Goal: Transaction & Acquisition: Purchase product/service

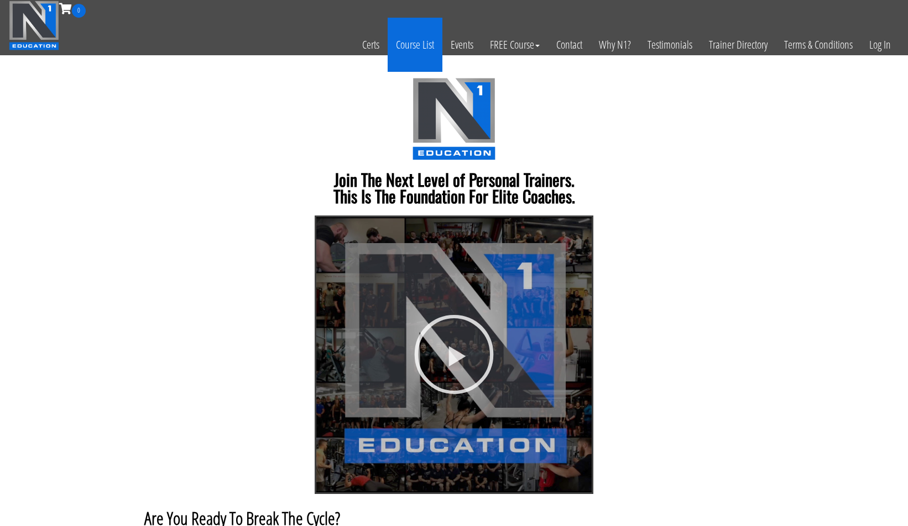
click at [417, 40] on link "Course List" at bounding box center [415, 45] width 55 height 54
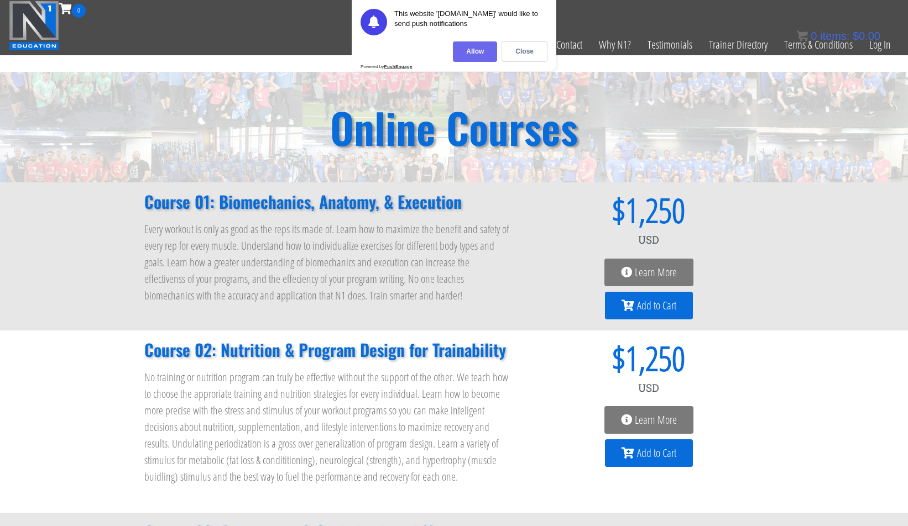
click at [457, 50] on div "Allow" at bounding box center [475, 51] width 44 height 20
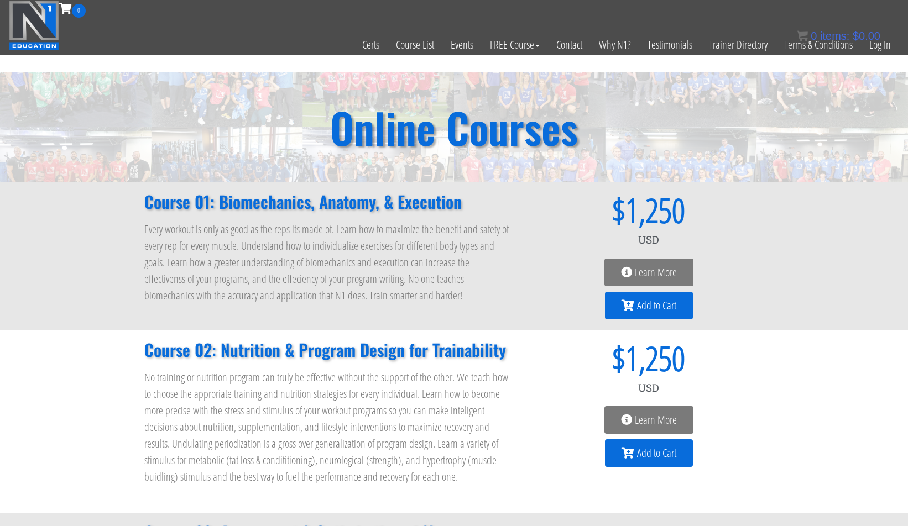
click at [16, 27] on img at bounding box center [34, 26] width 50 height 50
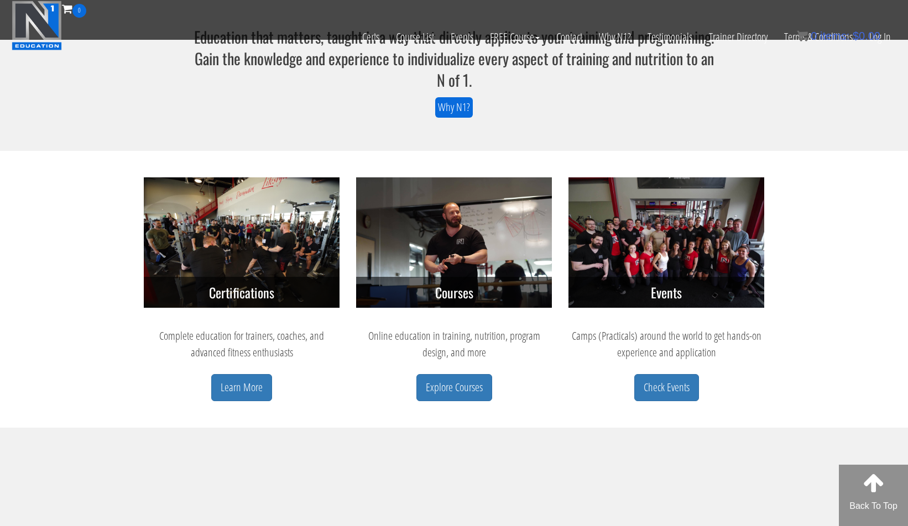
scroll to position [370, 0]
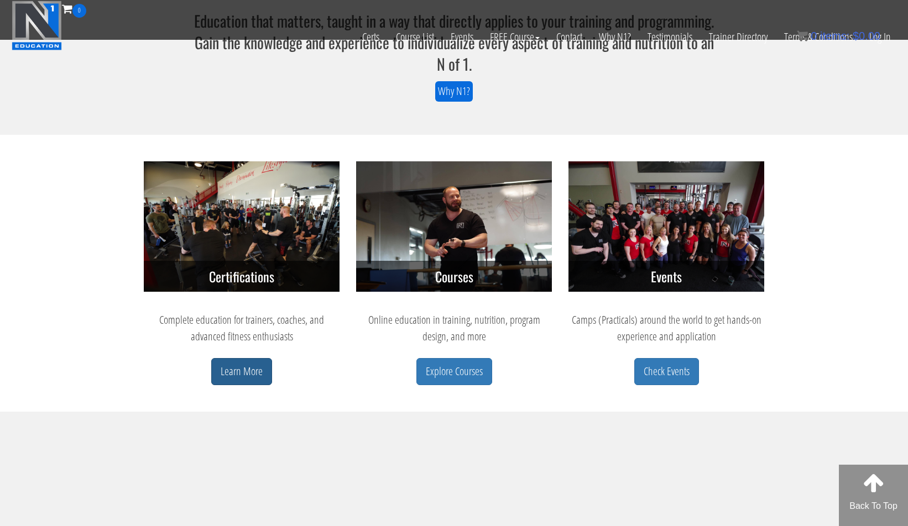
click at [231, 376] on link "Learn More" at bounding box center [241, 371] width 61 height 27
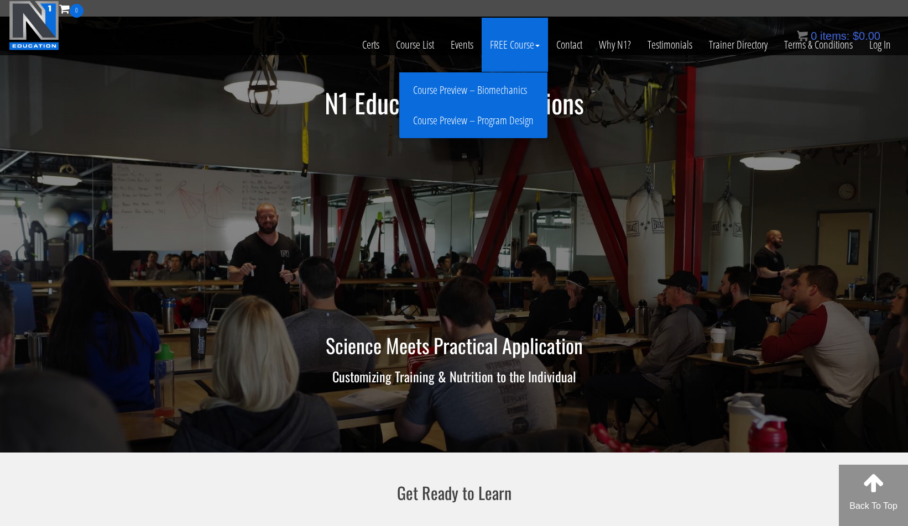
click at [489, 88] on link "Course Preview – Biomechanics" at bounding box center [473, 90] width 143 height 19
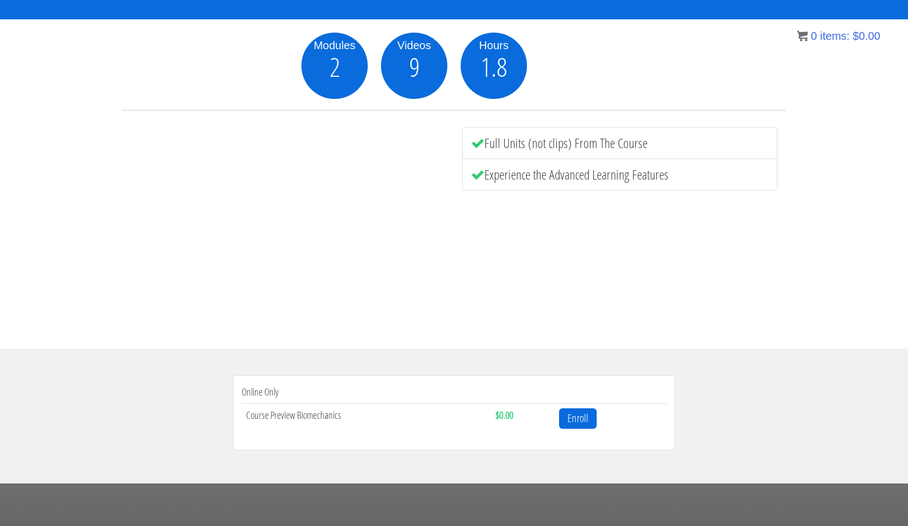
scroll to position [191, 0]
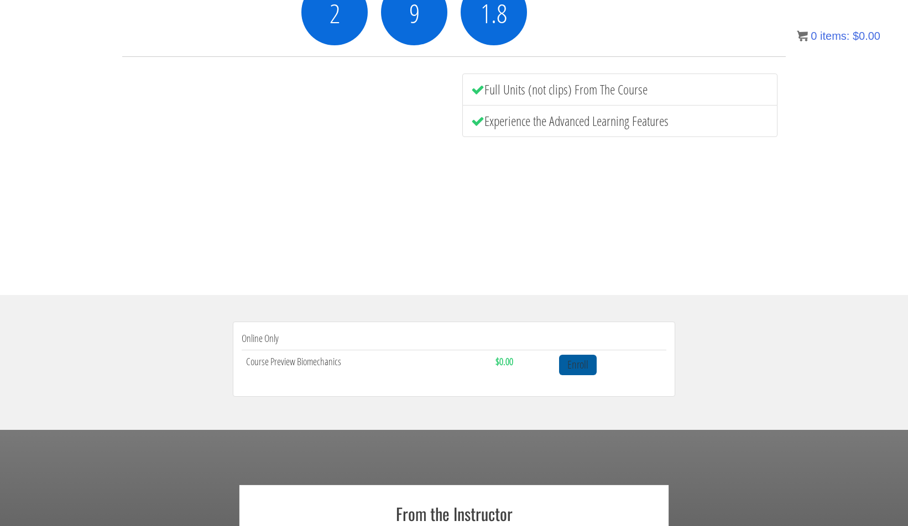
click at [590, 364] on link "Enroll" at bounding box center [578, 365] width 38 height 20
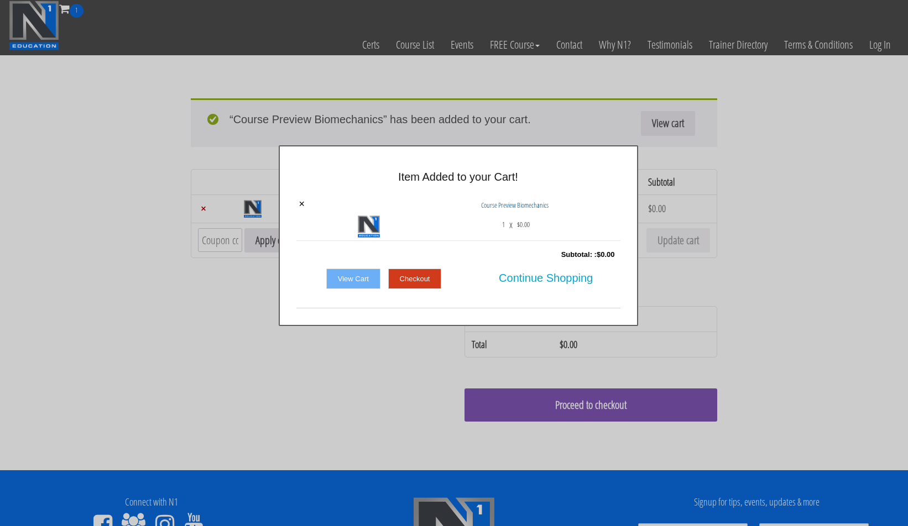
click at [436, 281] on link "Checkout" at bounding box center [415, 279] width 54 height 21
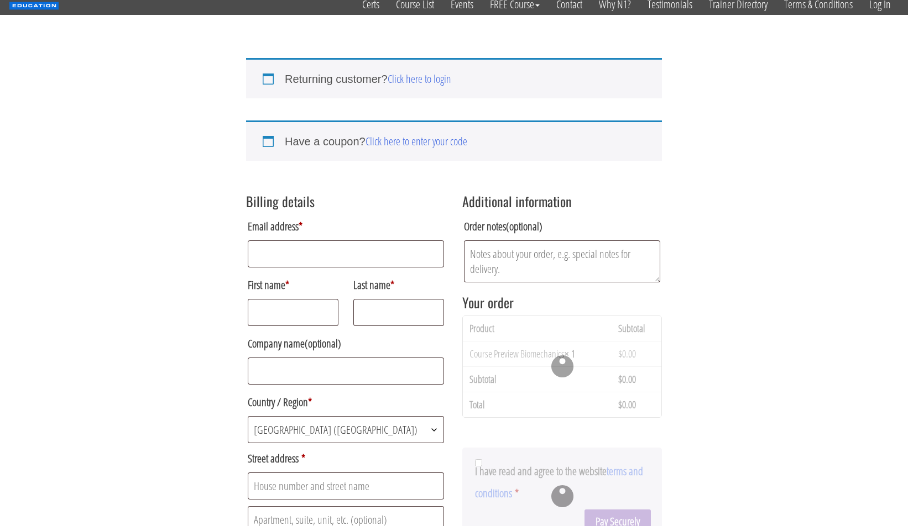
scroll to position [90, 0]
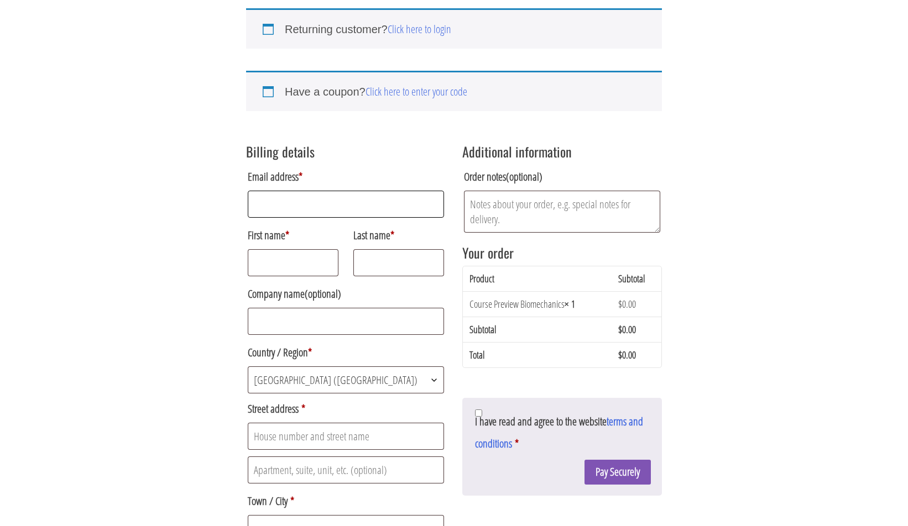
type input "adrian.mules@btinternet.com"
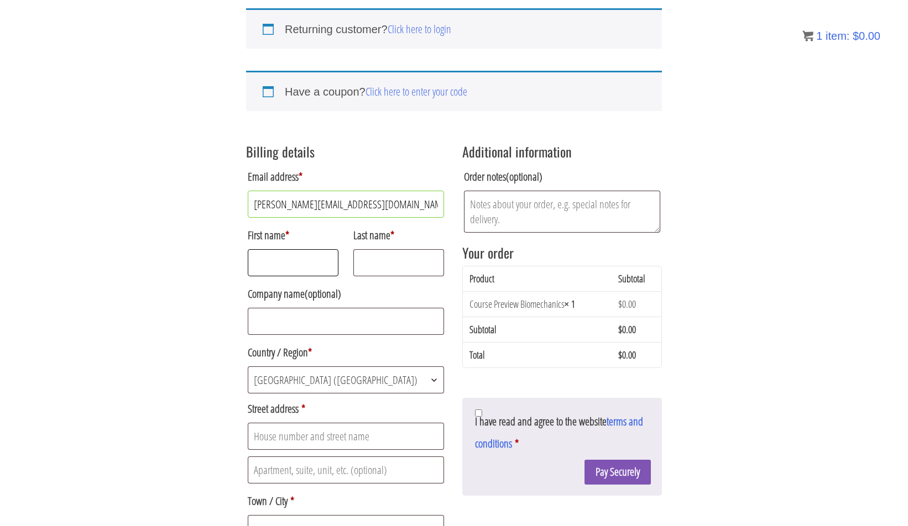
click at [327, 265] on input "First name *" at bounding box center [293, 262] width 91 height 27
type input "Adrian"
type input "Mules"
type input "22 Cherry Park"
type input "Plympton"
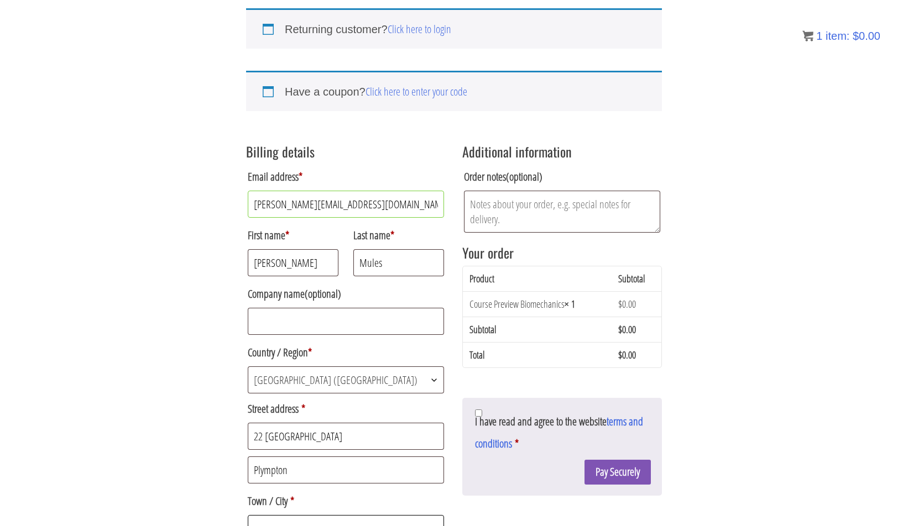
type input "Plymouth"
type input "Devon"
type input "PL7 1PF"
type input "01752345422"
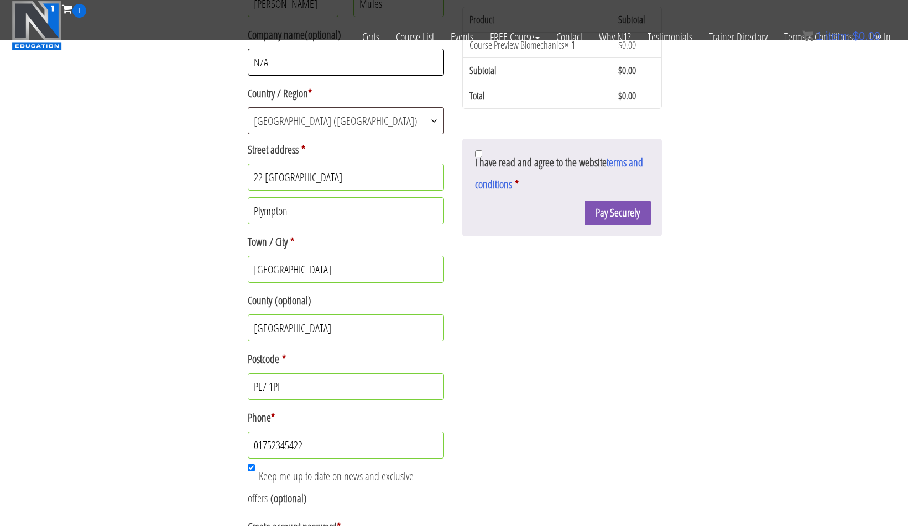
scroll to position [362, 0]
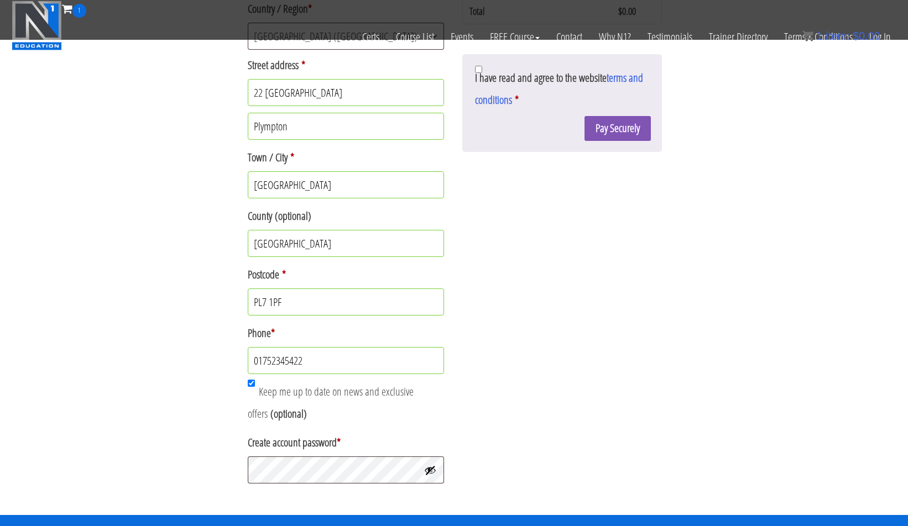
type input "N/A"
click at [333, 369] on input "01752345422" at bounding box center [346, 360] width 196 height 27
type input "077"
type input "07702133928"
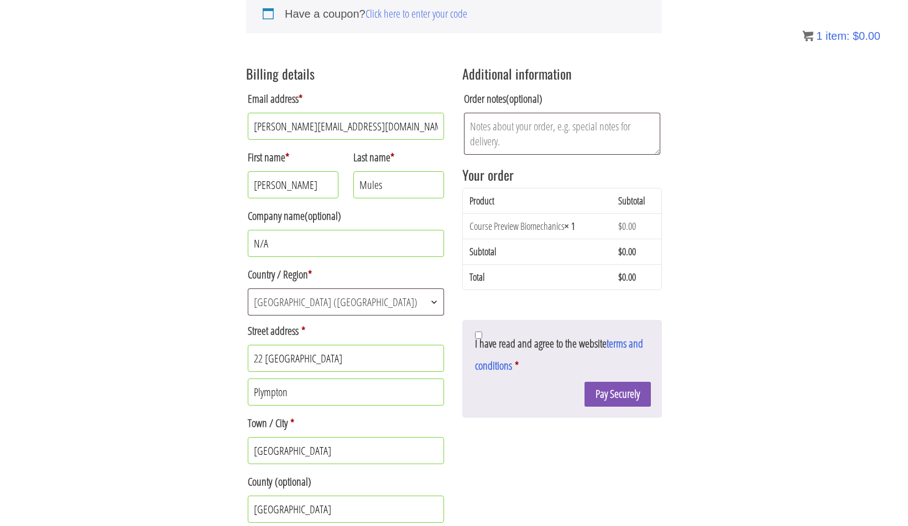
scroll to position [124, 0]
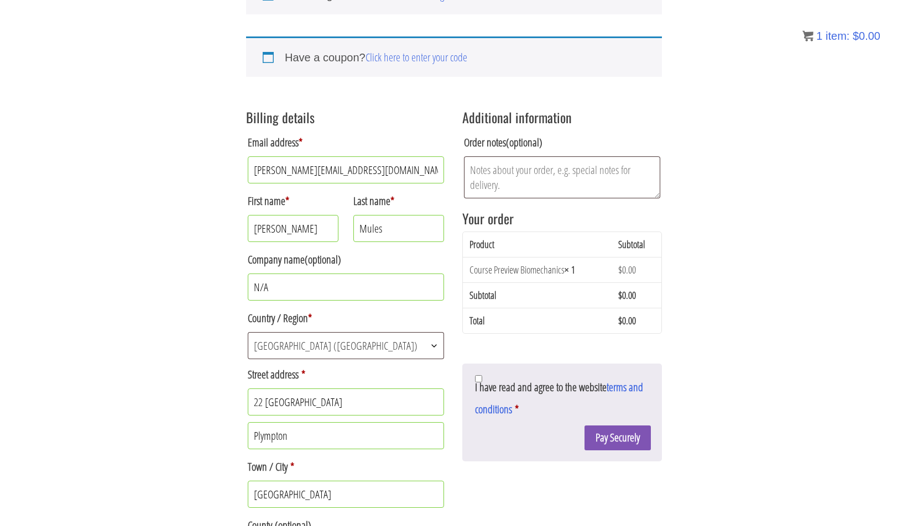
click at [478, 385] on span "I have read and agree to the website terms and conditions" at bounding box center [559, 398] width 168 height 37
click at [478, 383] on input "I have read and agree to the website terms and conditions *" at bounding box center [478, 378] width 7 height 7
checkbox input "true"
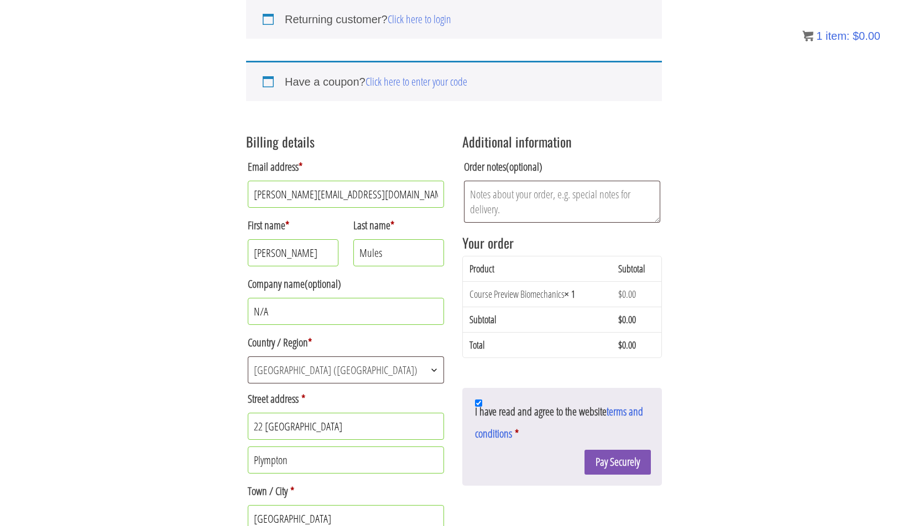
scroll to position [330, 0]
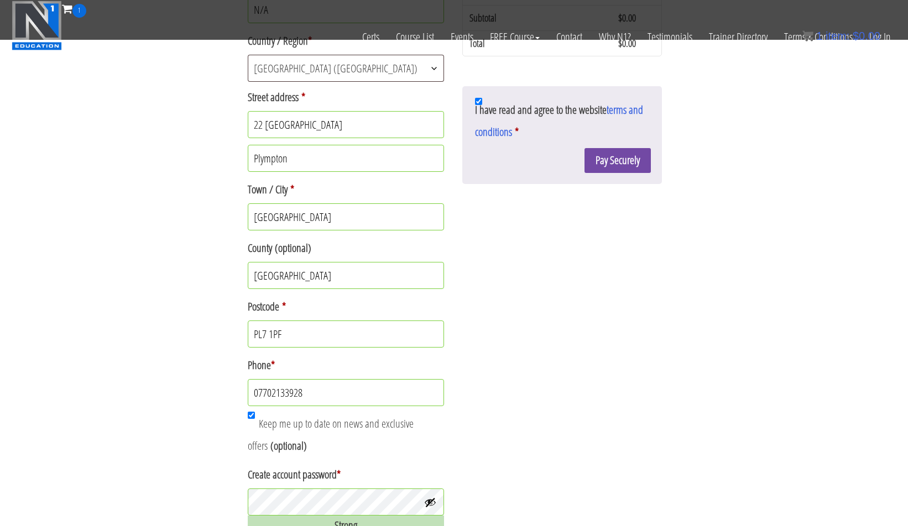
click at [622, 158] on button "Pay Securely" at bounding box center [617, 160] width 66 height 25
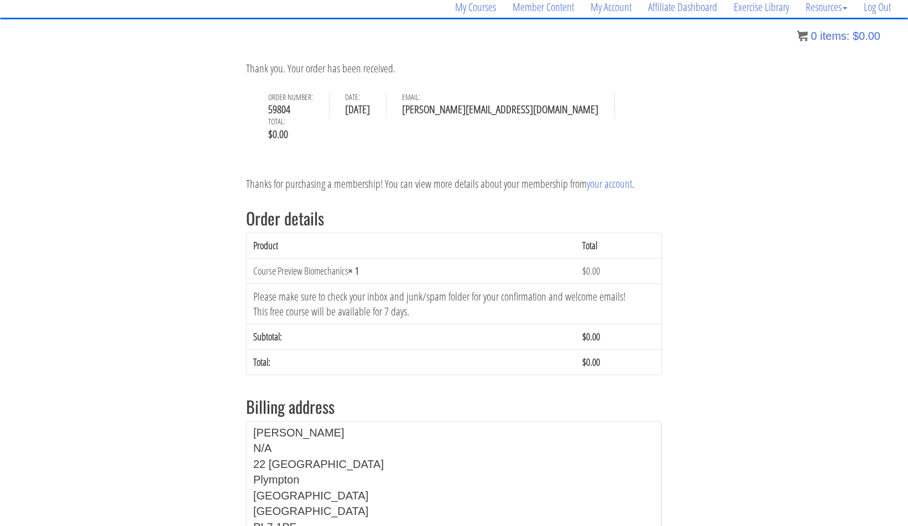
scroll to position [49, 0]
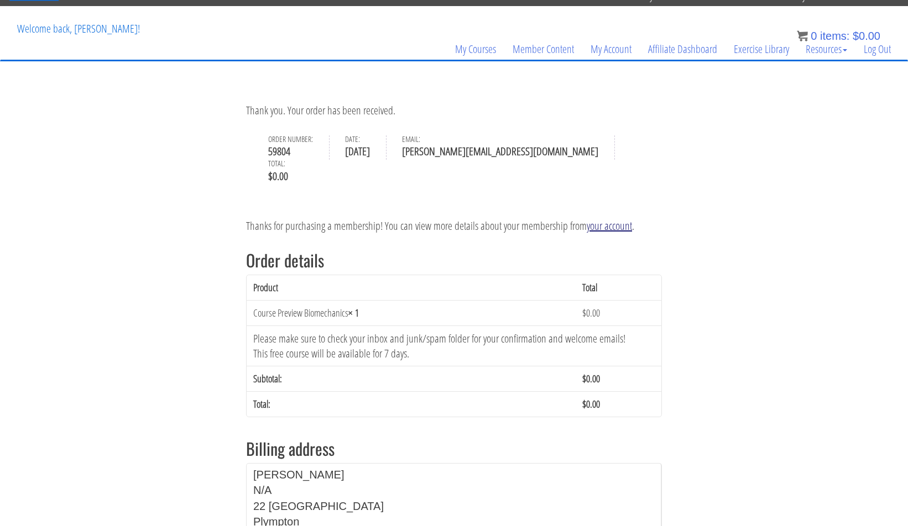
click at [605, 218] on link "your account" at bounding box center [609, 225] width 45 height 15
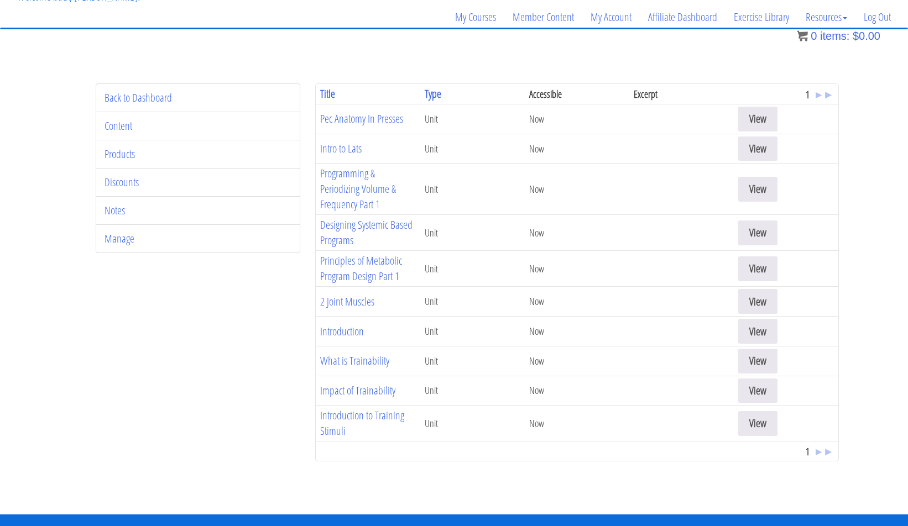
scroll to position [83, 0]
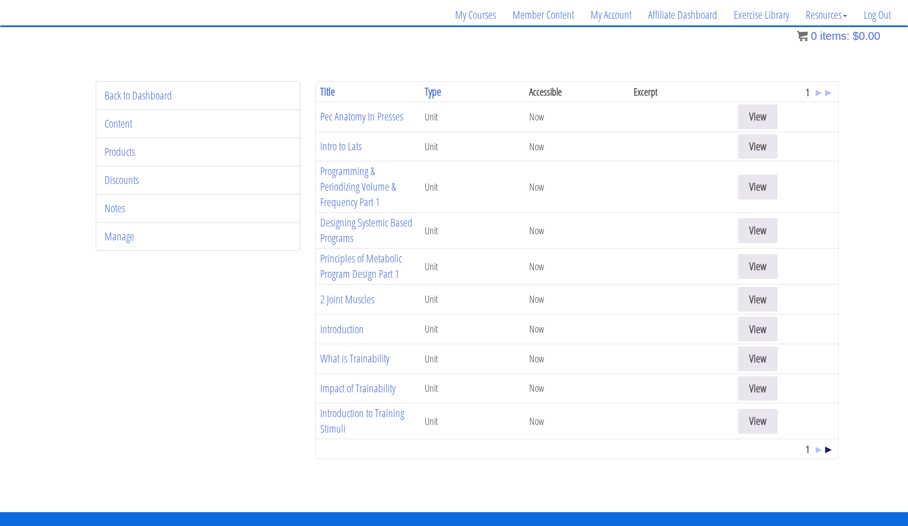
click at [827, 450] on span "►" at bounding box center [828, 449] width 11 height 15
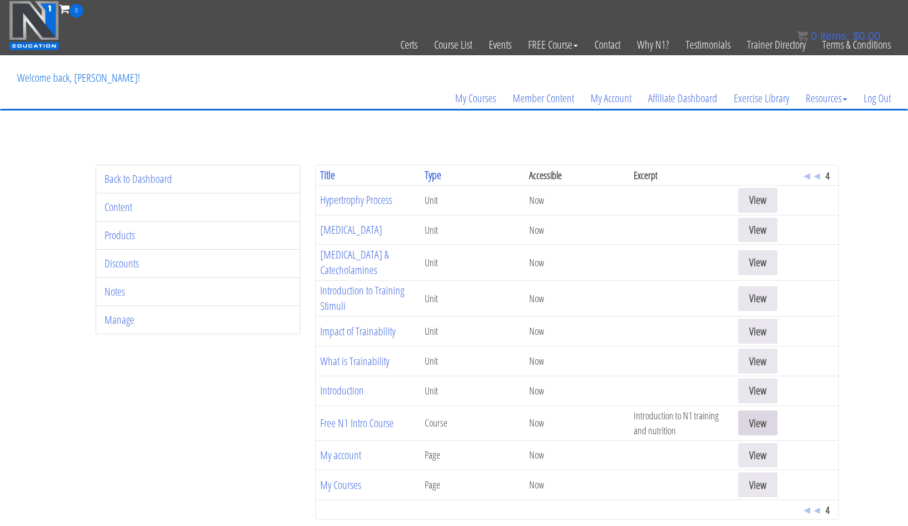
click at [762, 420] on link "View" at bounding box center [757, 423] width 39 height 25
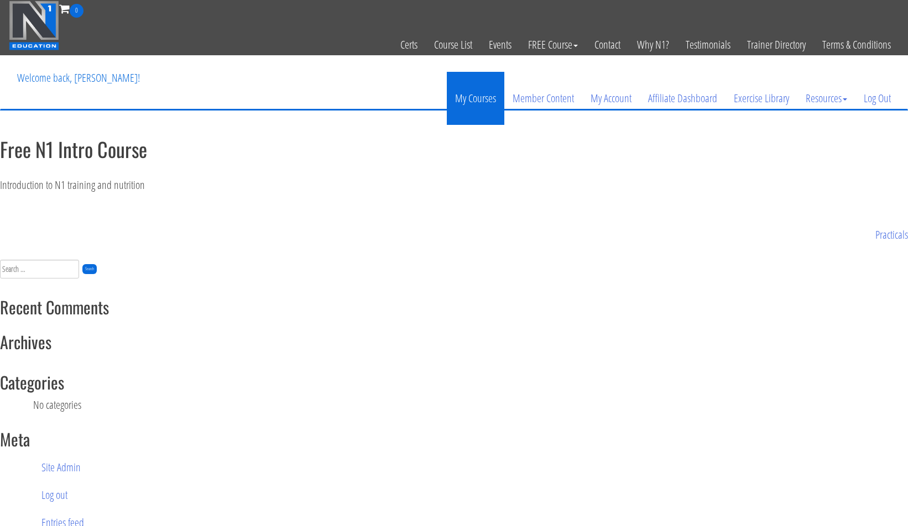
click at [473, 98] on link "My Courses" at bounding box center [475, 98] width 57 height 53
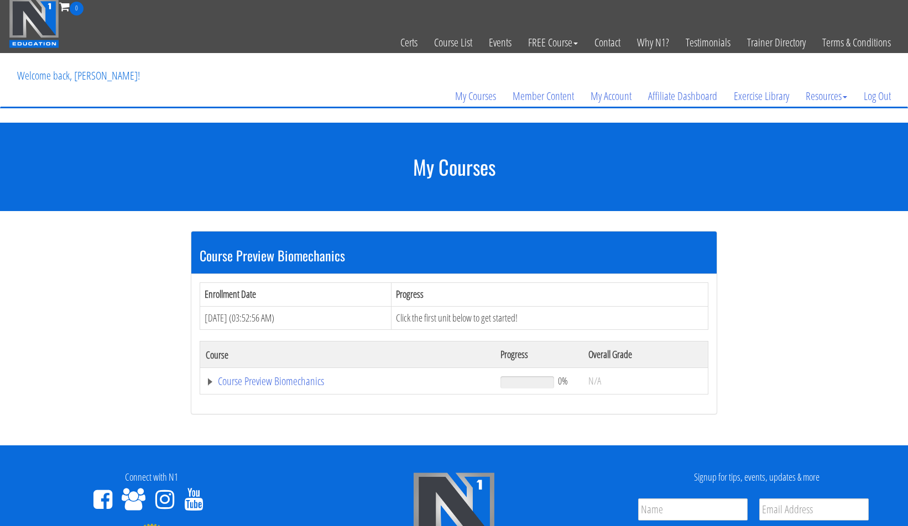
scroll to position [64, 0]
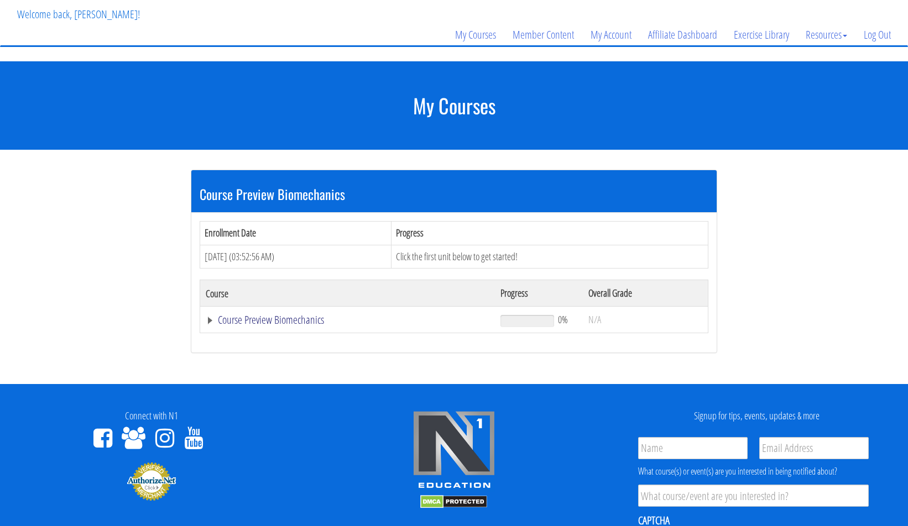
click at [290, 320] on link "Course Preview Biomechanics" at bounding box center [348, 320] width 284 height 11
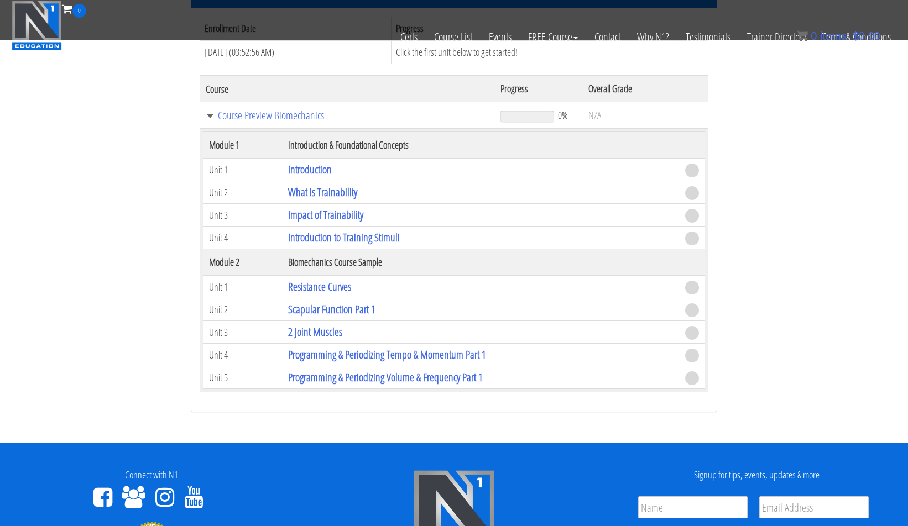
scroll to position [182, 0]
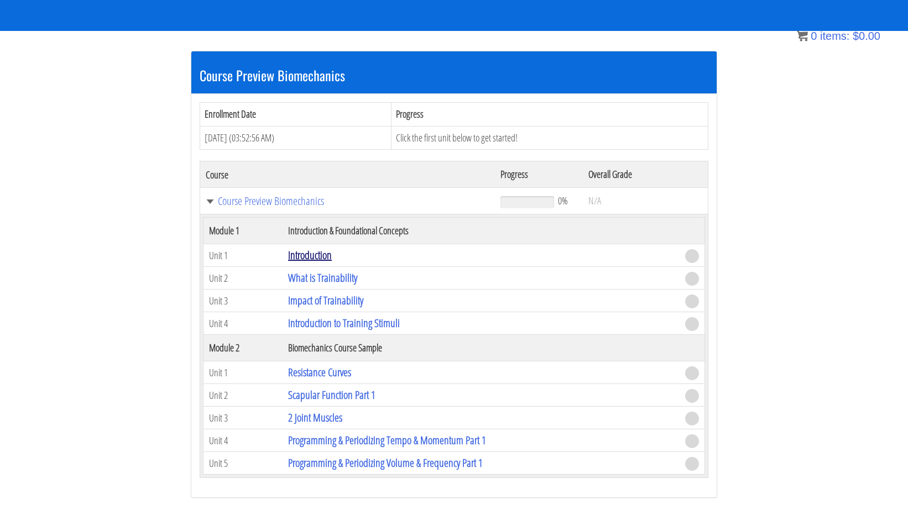
click at [299, 253] on link "Introduction" at bounding box center [310, 255] width 44 height 15
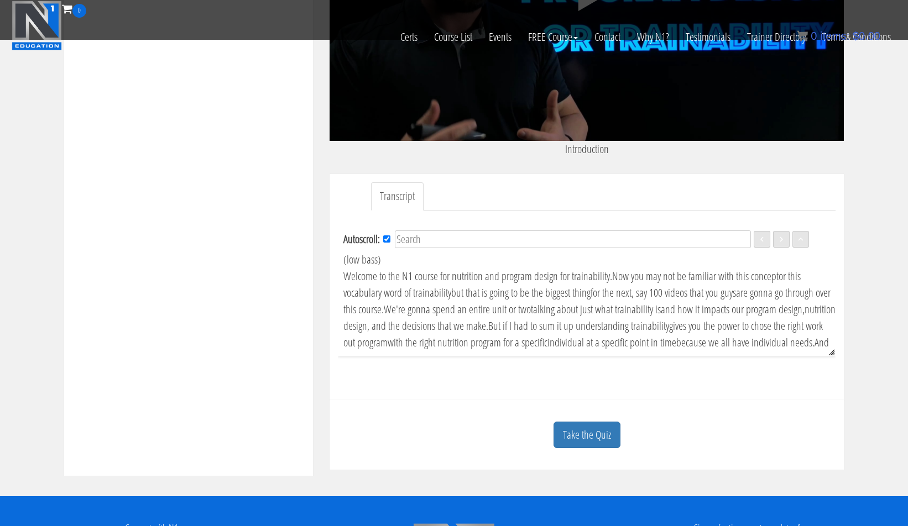
scroll to position [9, 0]
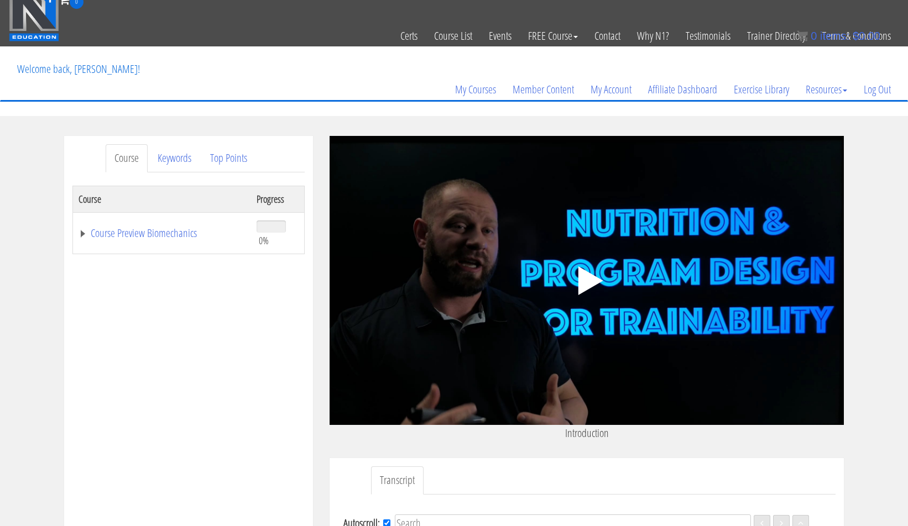
click at [603, 282] on icon ".fp-color-play{opacity:0.65;}.controlbutton{fill:#fff;}" at bounding box center [587, 281] width 70 height 70
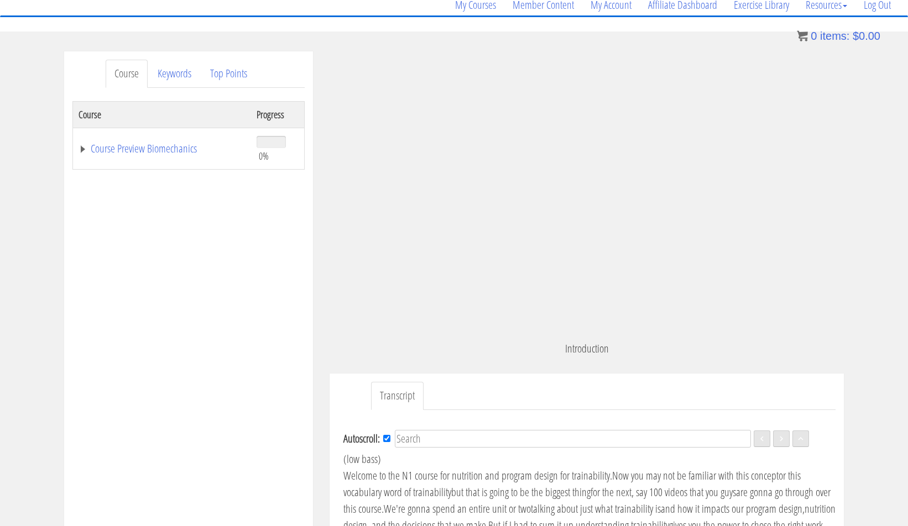
scroll to position [85, 0]
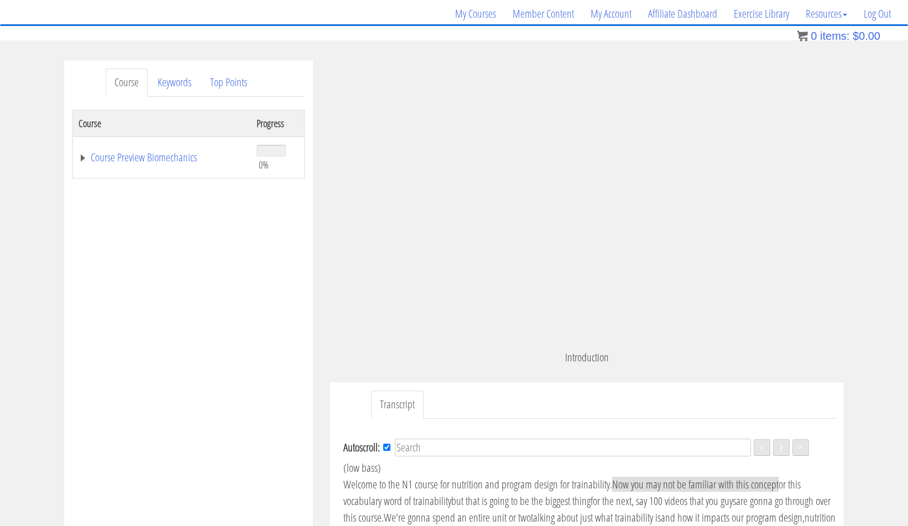
click at [252, 270] on div "Course Progress Course Preview Biomechanics 0% Module 1 Introduction & Foundati…" at bounding box center [188, 386] width 232 height 553
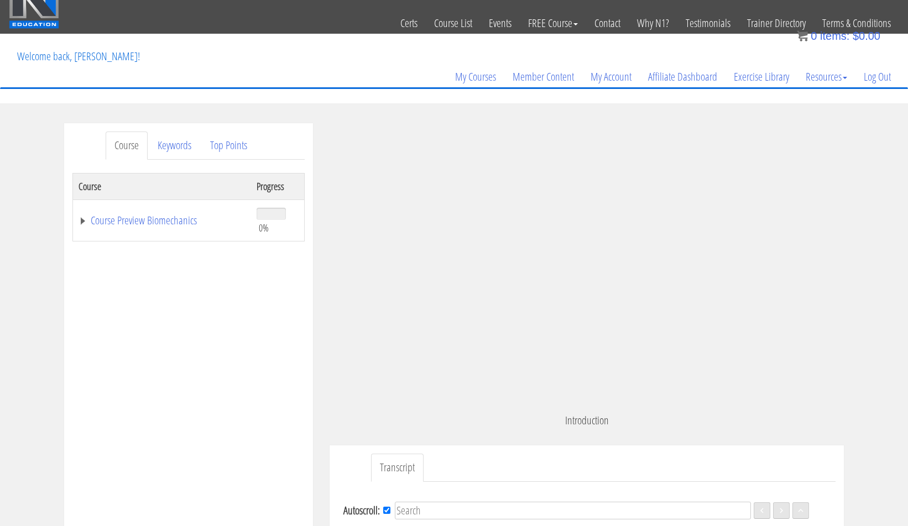
scroll to position [67, 0]
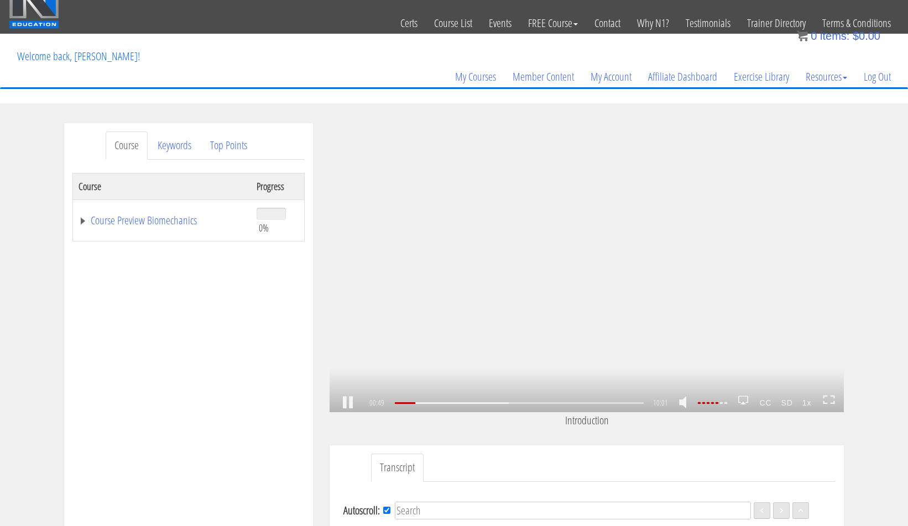
click at [350, 403] on link at bounding box center [347, 403] width 19 height 0
